Goal: Use online tool/utility

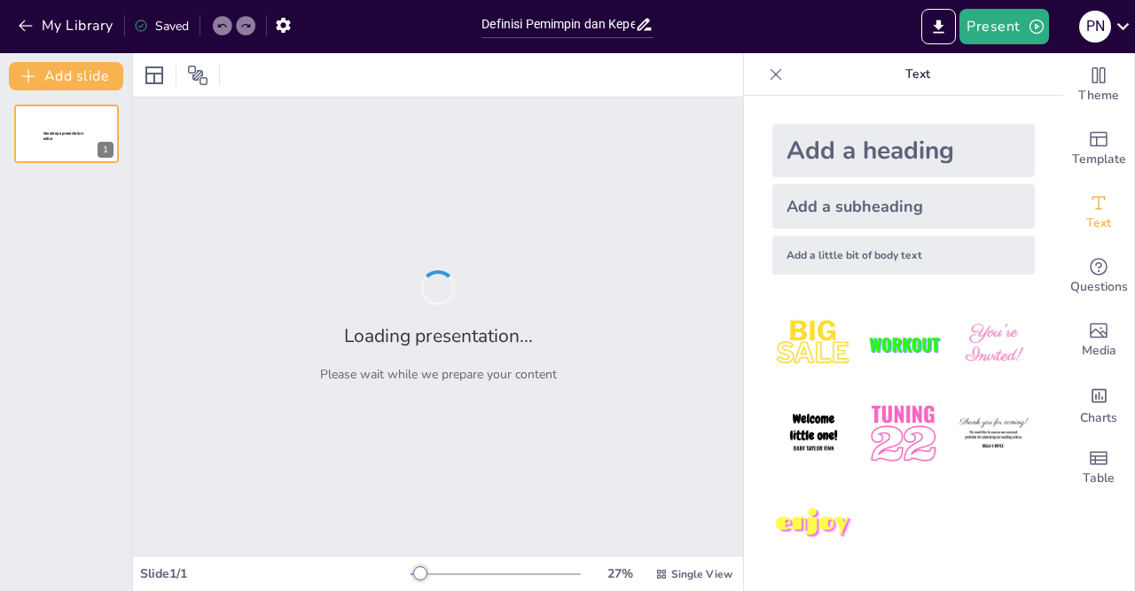
type input "Definisi Pemimpin dan Kepemimpinan: Analisis Literatur dan Implikasinya"
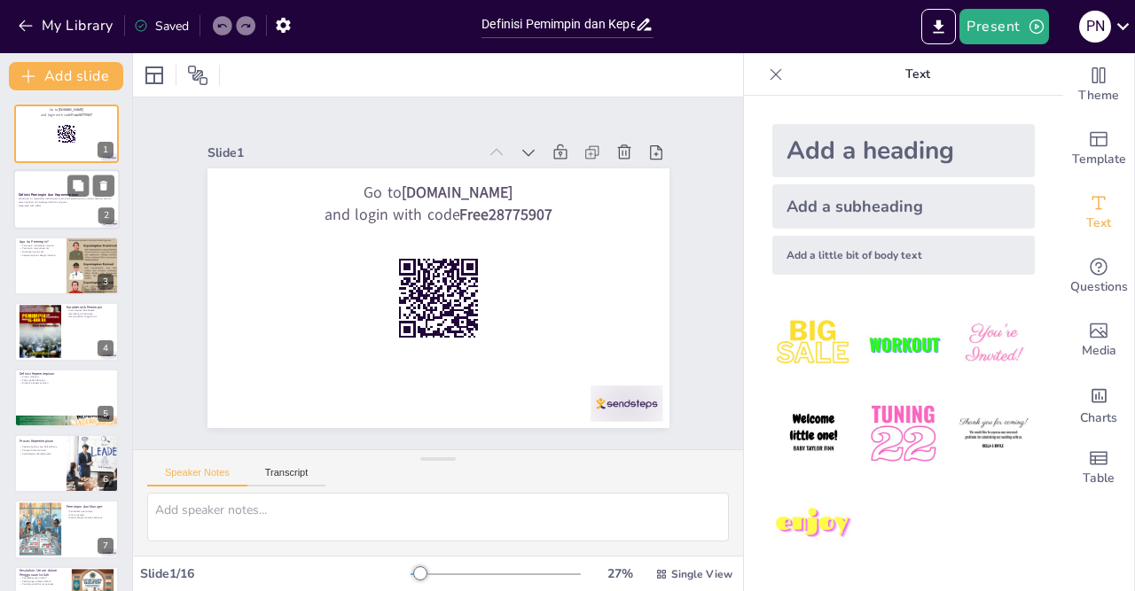
click at [98, 204] on p "Presentasi ini membahas definisi pemimpin dan kepemimpinan, analisis literatur …" at bounding box center [67, 201] width 96 height 6
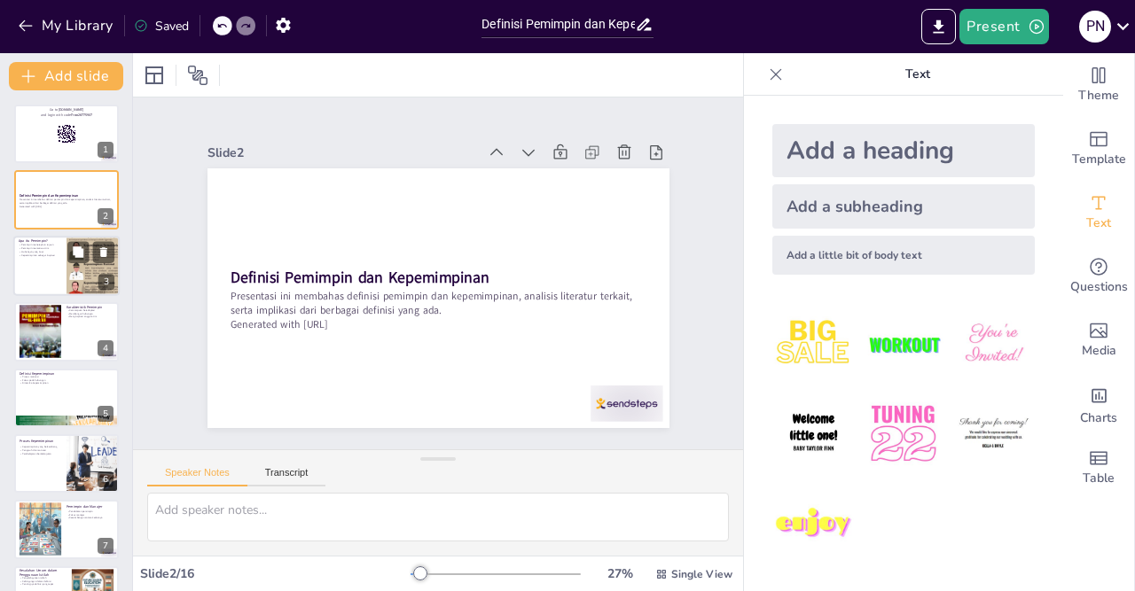
checkbox input "true"
click at [49, 281] on div at bounding box center [66, 266] width 106 height 60
type textarea "Pemimpin memiliki tanggung jawab untuk menetapkan tujuan yang jelas bagi tim. T…"
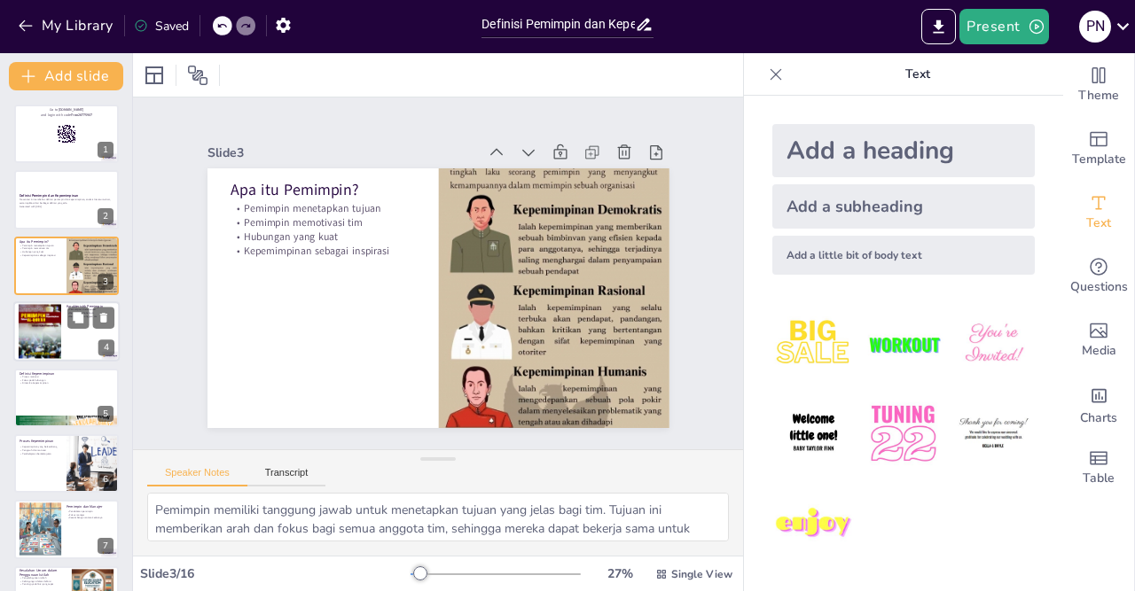
checkbox input "true"
click at [47, 358] on div at bounding box center [40, 331] width 43 height 60
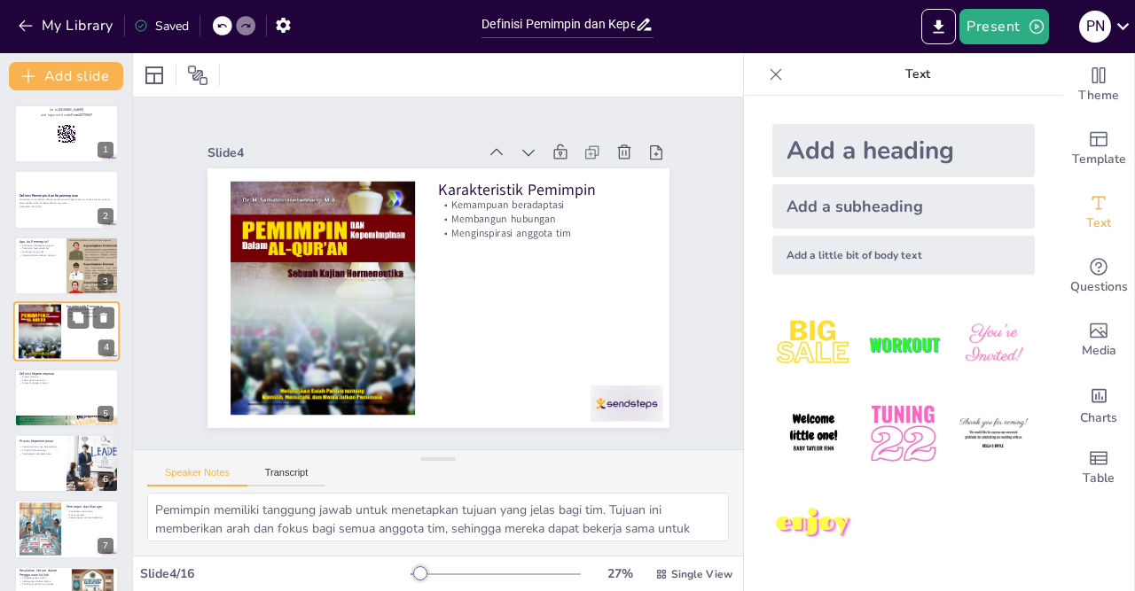
type textarea "Kemampuan beradaptasi adalah penting dalam kepemimpinan, karena situasi dan tan…"
checkbox input "true"
click at [56, 407] on div at bounding box center [66, 398] width 106 height 60
type textarea "Kepemimpinan dilihat sebagai proses yang melibatkan motivasi dan pengaruh. Pemi…"
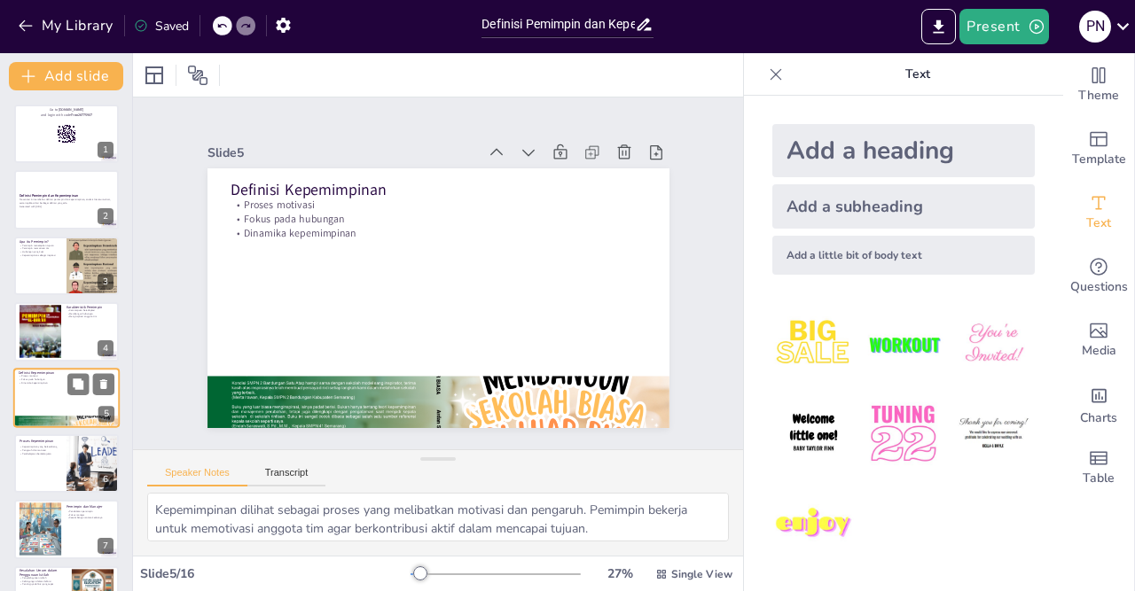
scroll to position [57, 0]
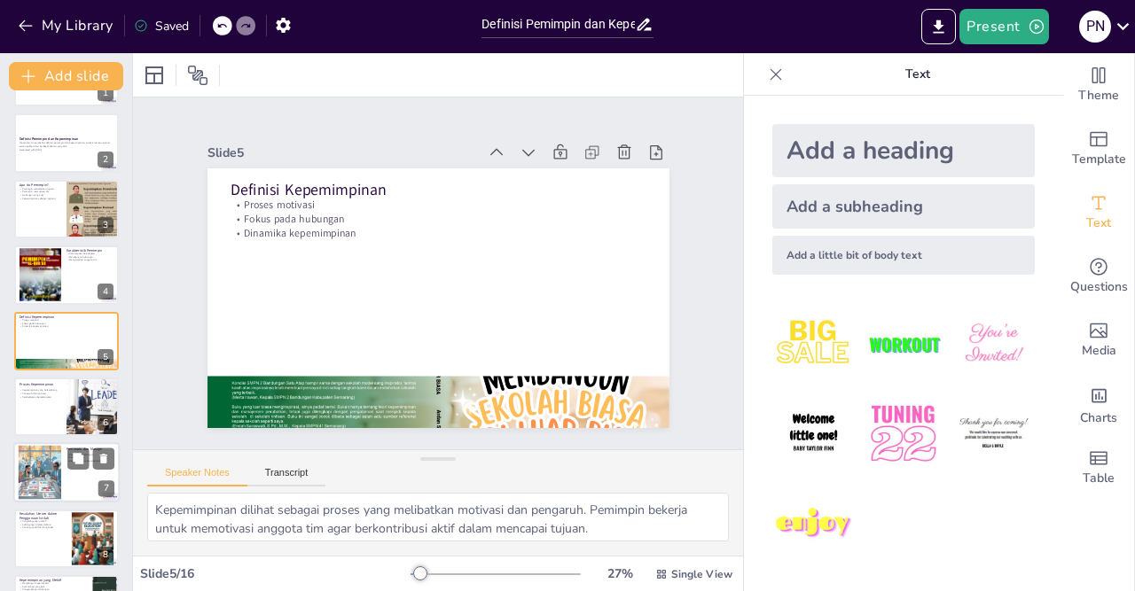
checkbox input "true"
click at [55, 457] on div at bounding box center [40, 473] width 97 height 54
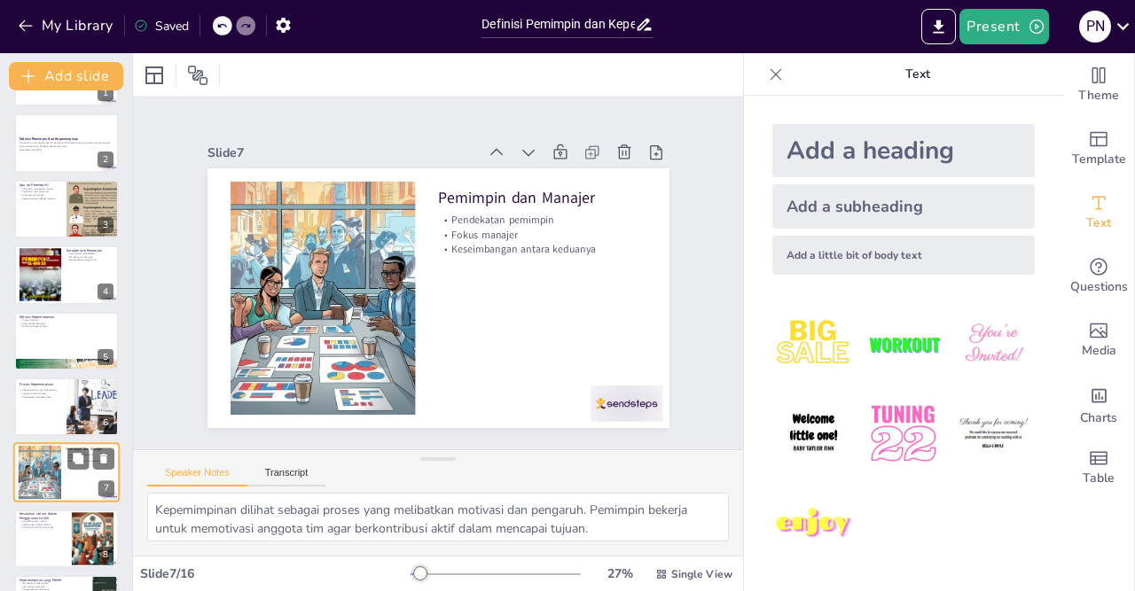
type textarea "Pemimpin memiliki pendekatan yang lebih inspiratif dan visioner. Mereka berusah…"
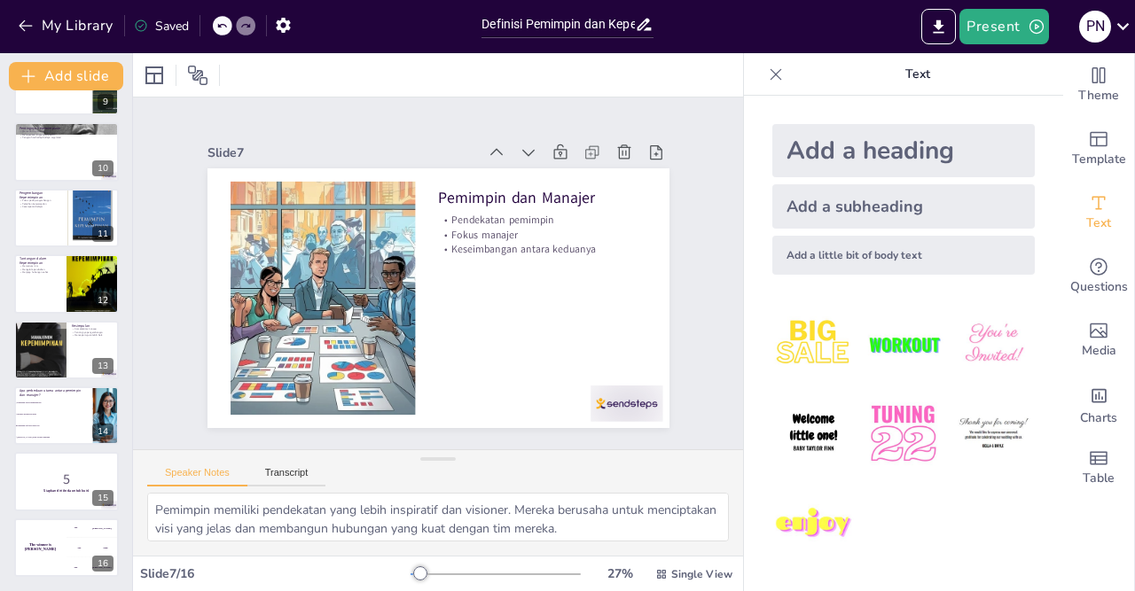
scroll to position [0, 0]
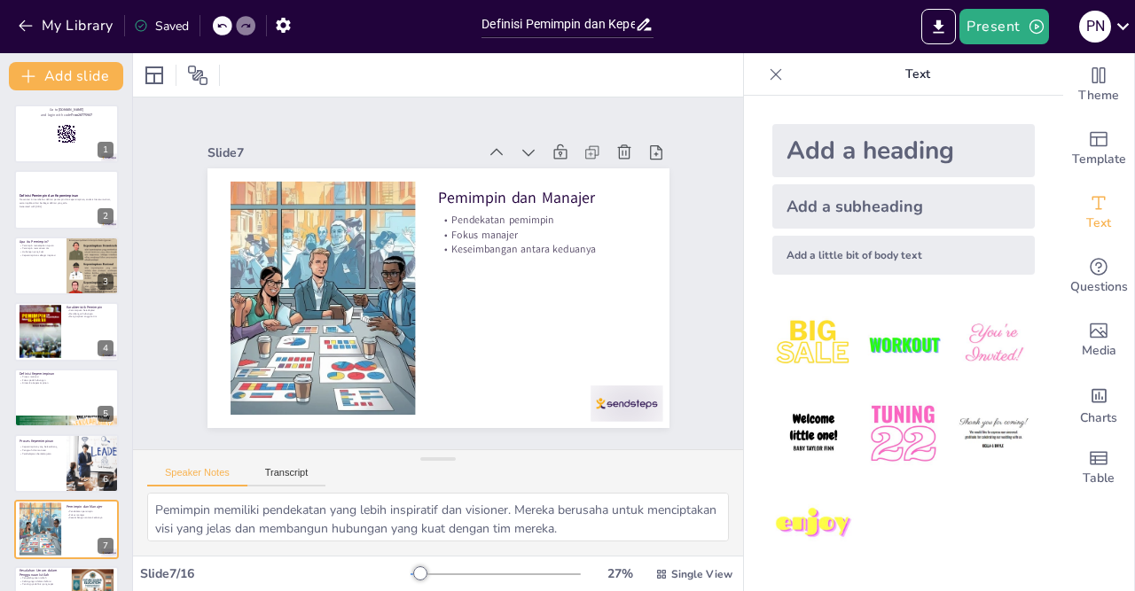
checkbox input "true"
